Goal: Find specific page/section

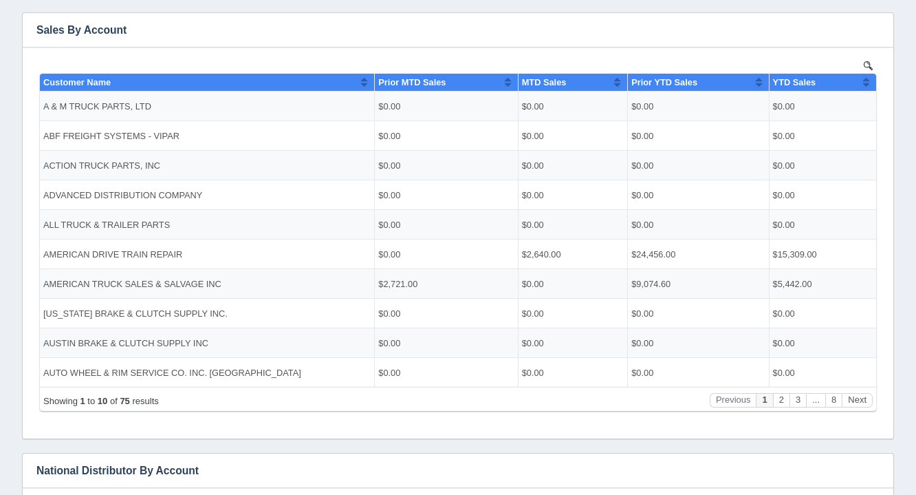
scroll to position [265, 0]
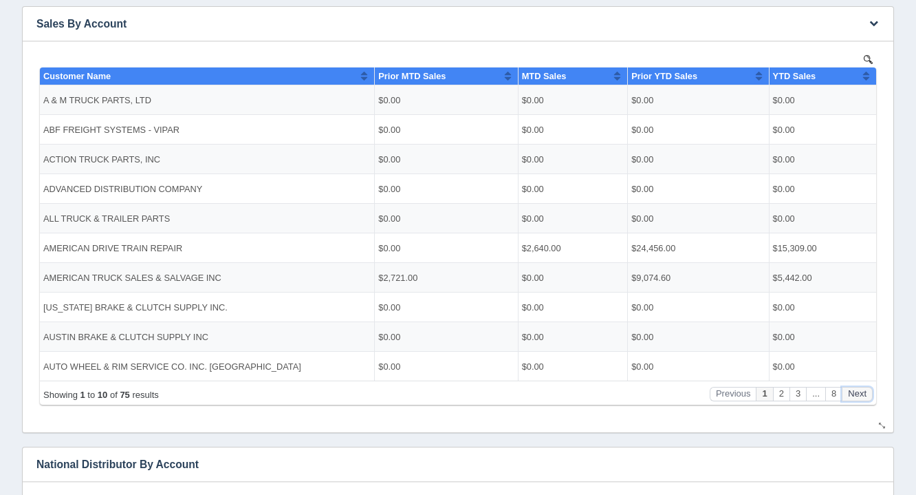
click at [859, 390] on button "Next" at bounding box center [857, 393] width 31 height 14
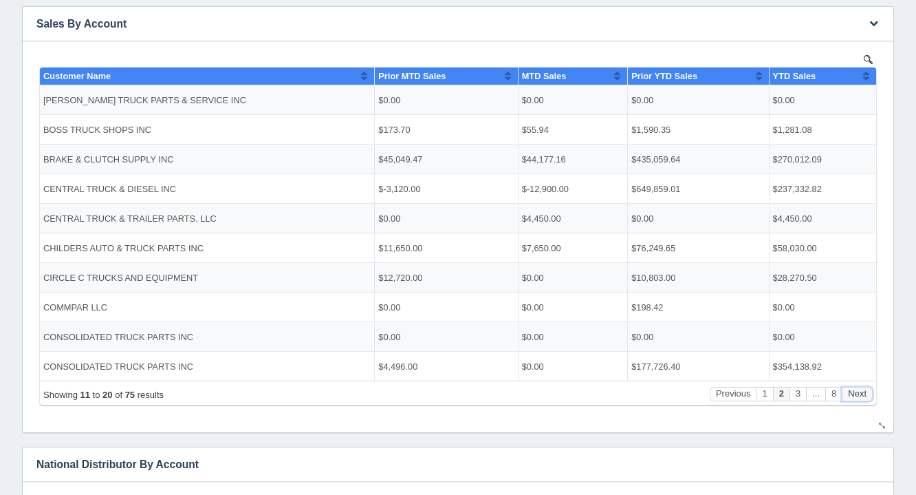
click at [859, 390] on button "Next" at bounding box center [857, 393] width 31 height 14
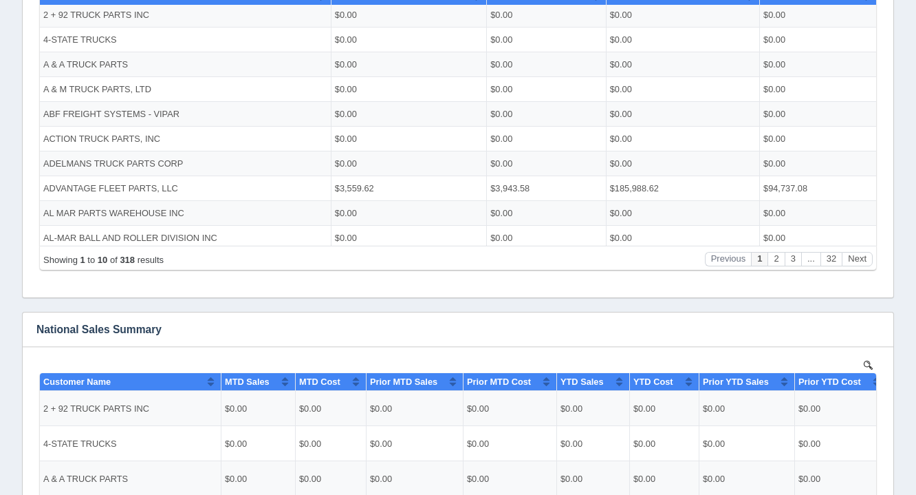
scroll to position [784, 0]
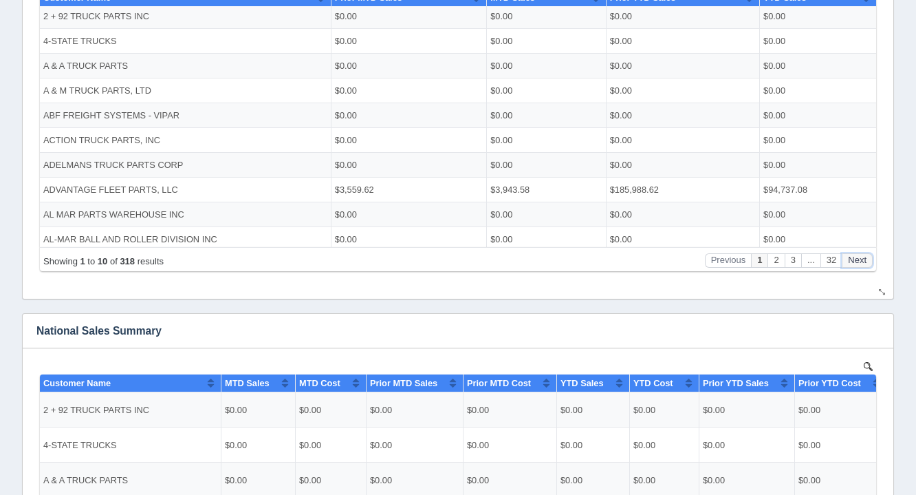
click at [867, 265] on button "Next" at bounding box center [857, 260] width 31 height 14
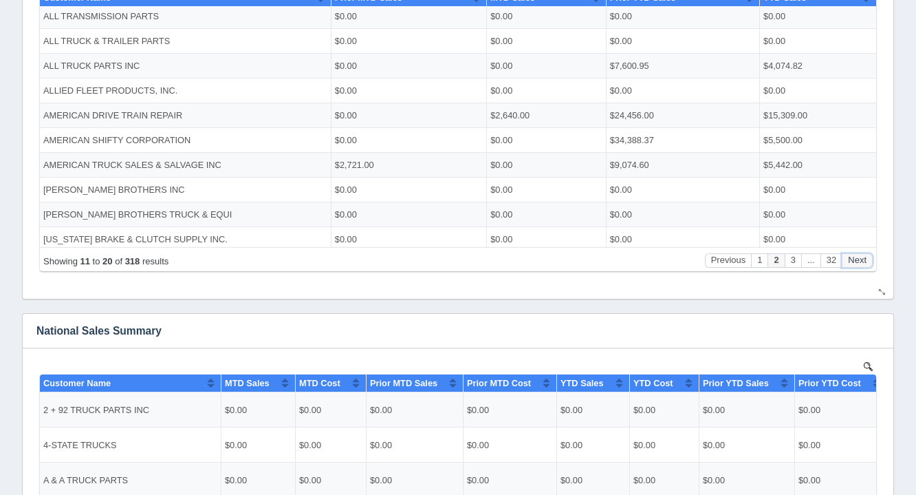
click at [867, 265] on button "Next" at bounding box center [857, 260] width 31 height 14
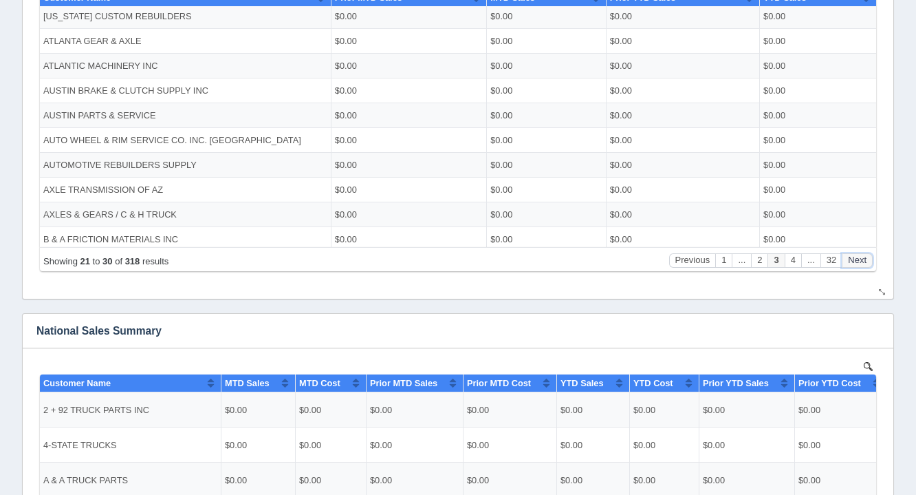
click at [867, 265] on button "Next" at bounding box center [857, 260] width 31 height 14
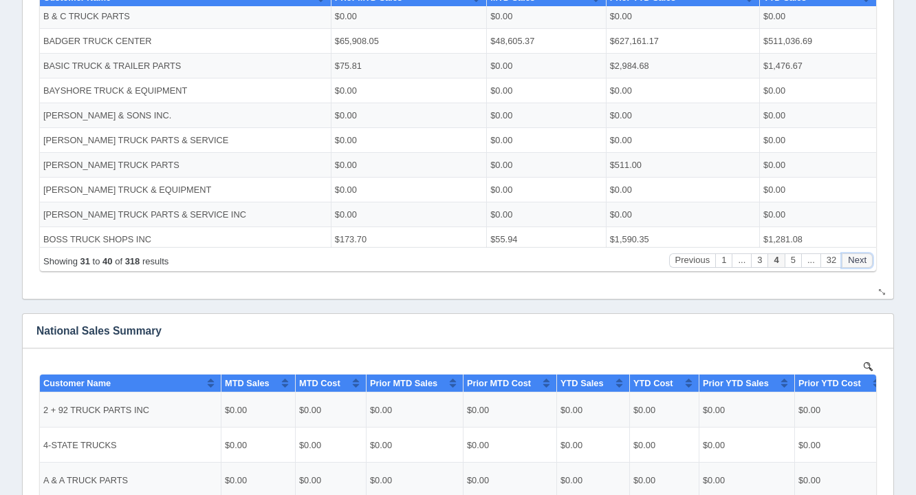
click at [867, 265] on button "Next" at bounding box center [857, 260] width 31 height 14
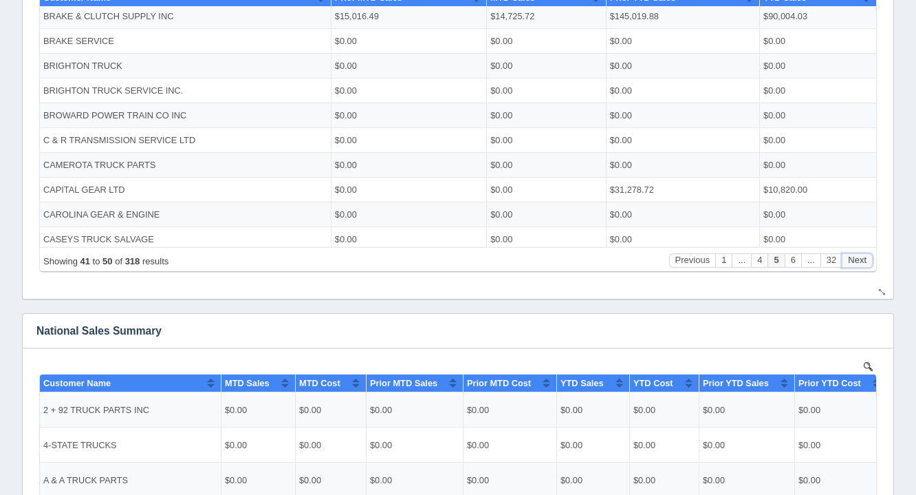
click at [867, 265] on button "Next" at bounding box center [857, 260] width 31 height 14
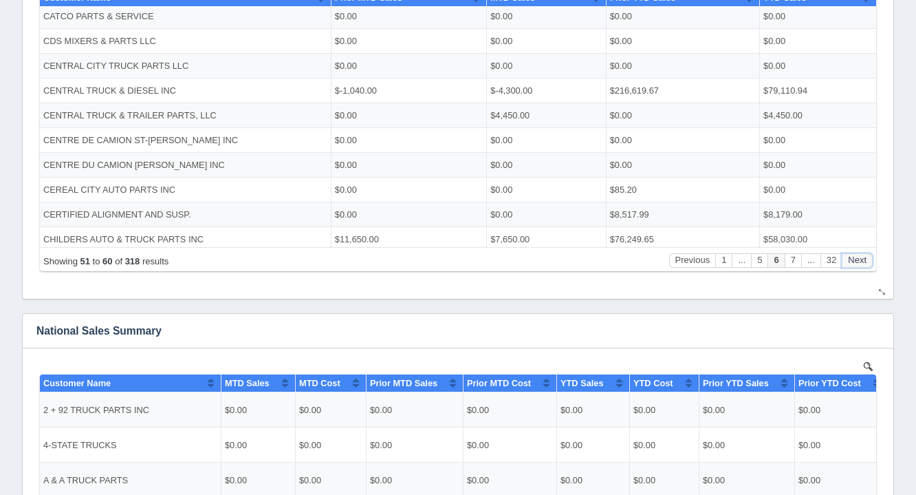
click at [867, 265] on button "Next" at bounding box center [857, 260] width 31 height 14
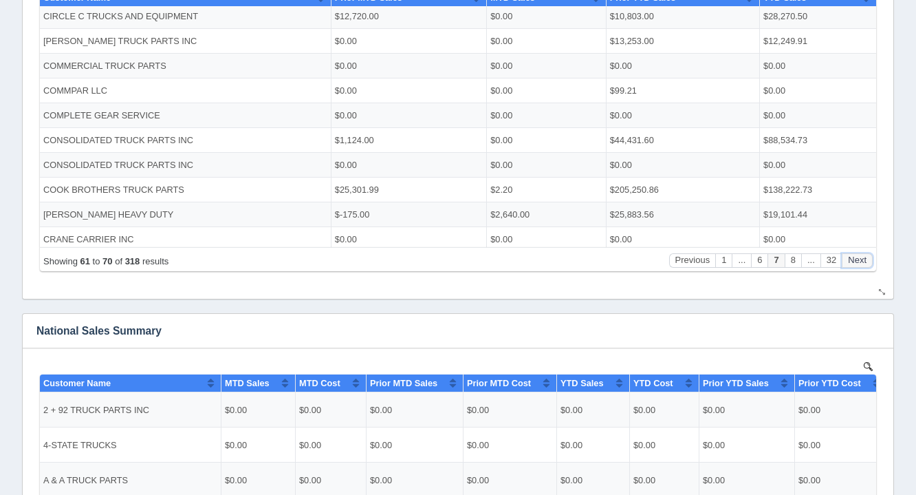
click at [867, 265] on button "Next" at bounding box center [857, 260] width 31 height 14
